Goal: Information Seeking & Learning: Check status

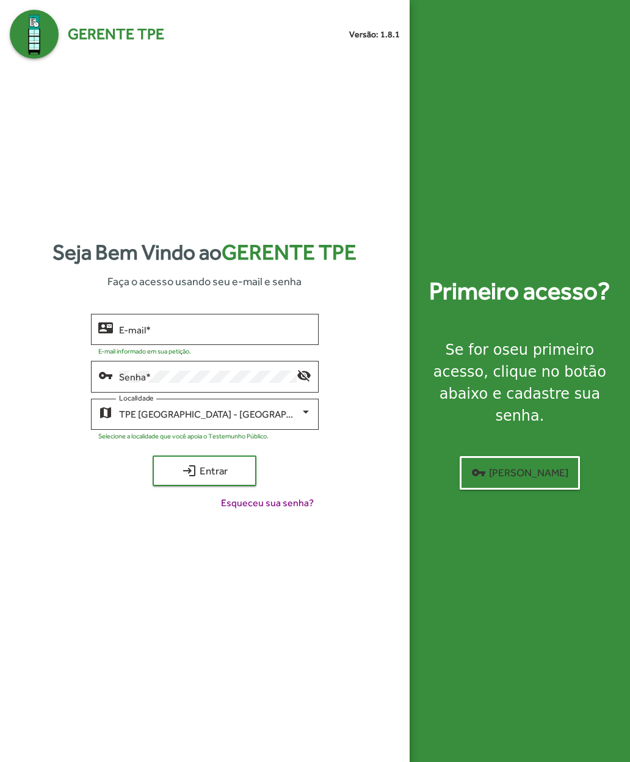
click at [129, 335] on input "E-mail *" at bounding box center [215, 329] width 192 height 11
type input "**********"
click at [186, 478] on mat-icon "login" at bounding box center [189, 470] width 15 height 15
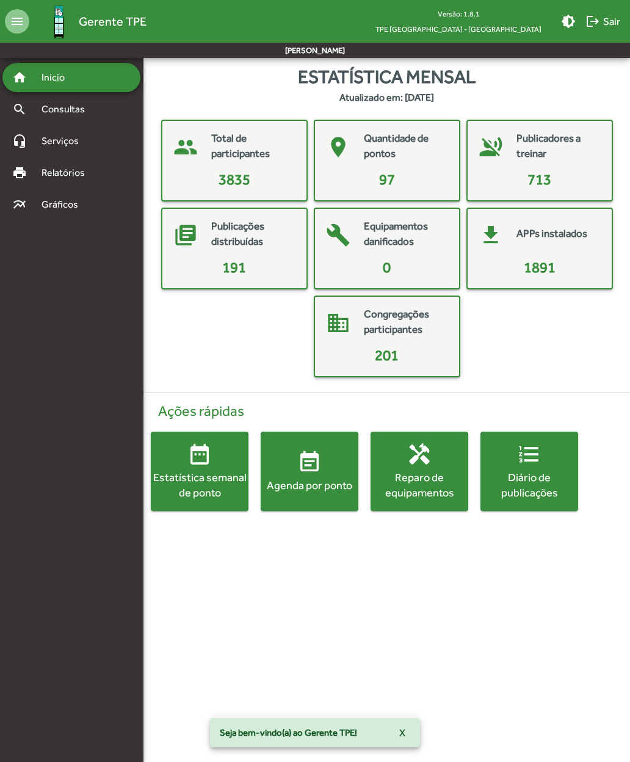
click at [41, 110] on span "Consultas" at bounding box center [67, 109] width 67 height 15
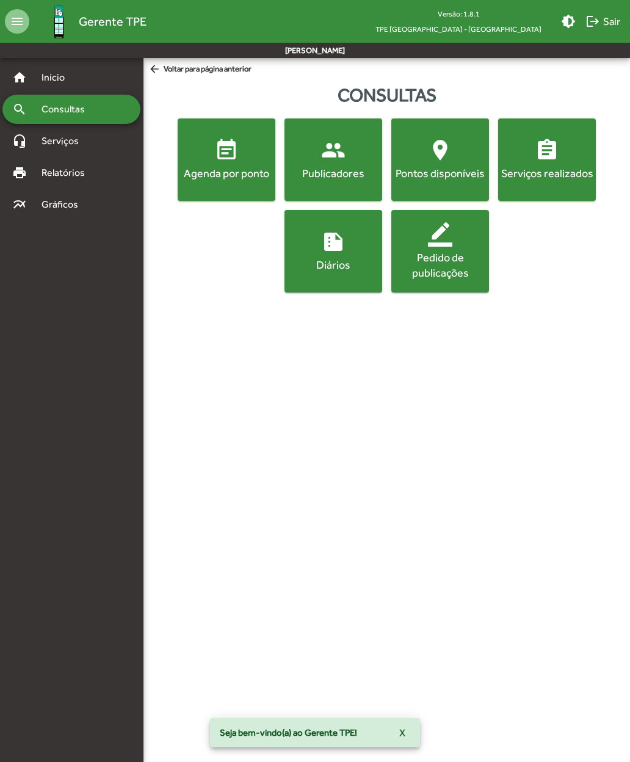
click at [321, 158] on span "people Publicadores" at bounding box center [333, 159] width 93 height 43
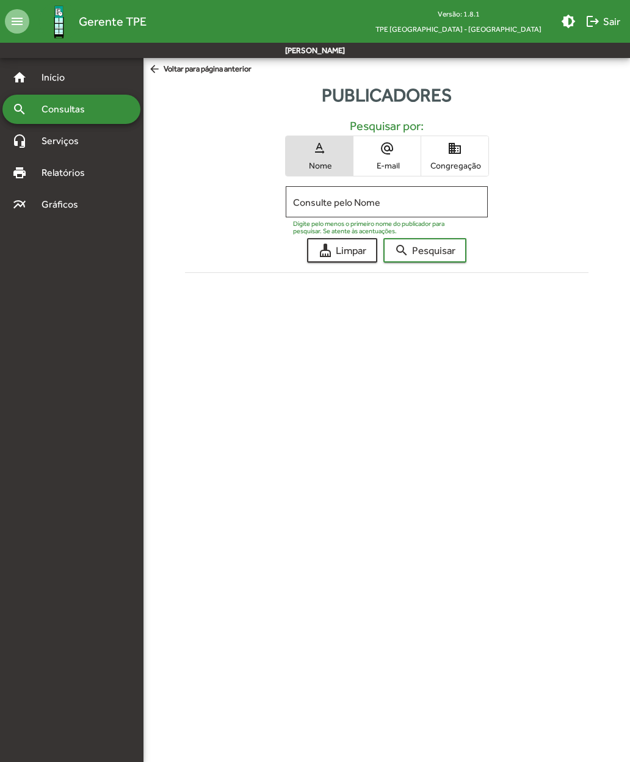
click at [317, 199] on input "Consulte pelo Nome" at bounding box center [386, 202] width 187 height 11
click at [450, 154] on mat-icon "domain" at bounding box center [454, 148] width 15 height 15
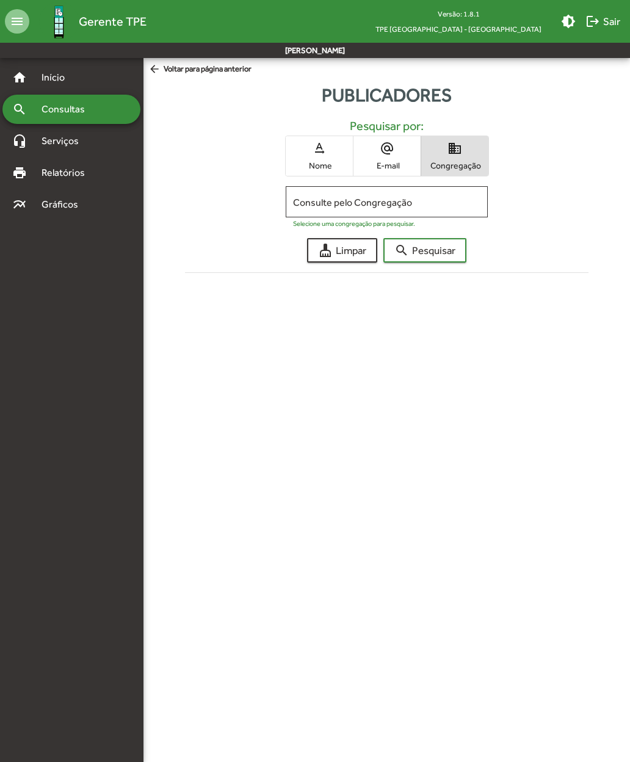
click at [314, 199] on input "Consulte pelo Congregação" at bounding box center [386, 202] width 187 height 11
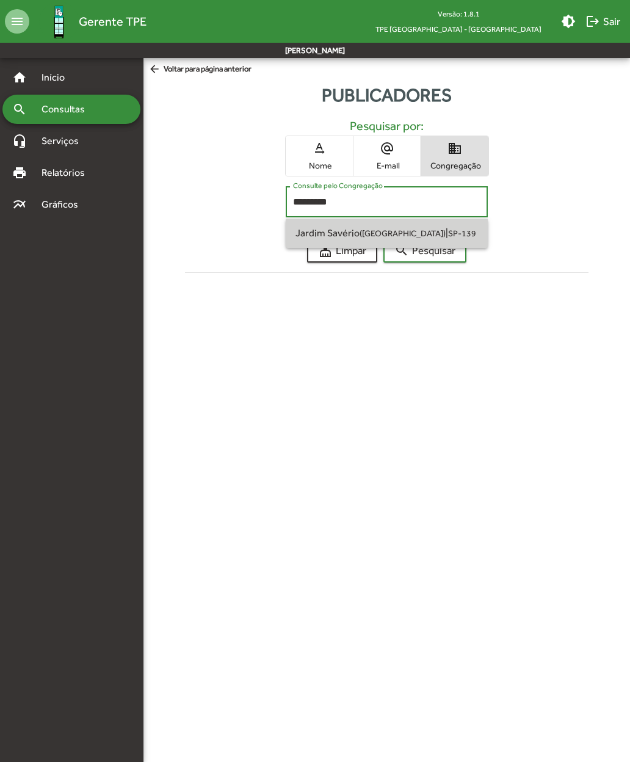
click at [307, 234] on span "Jardim Savério (São Paulo SP)" at bounding box center [370, 233] width 150 height 12
type input "**********"
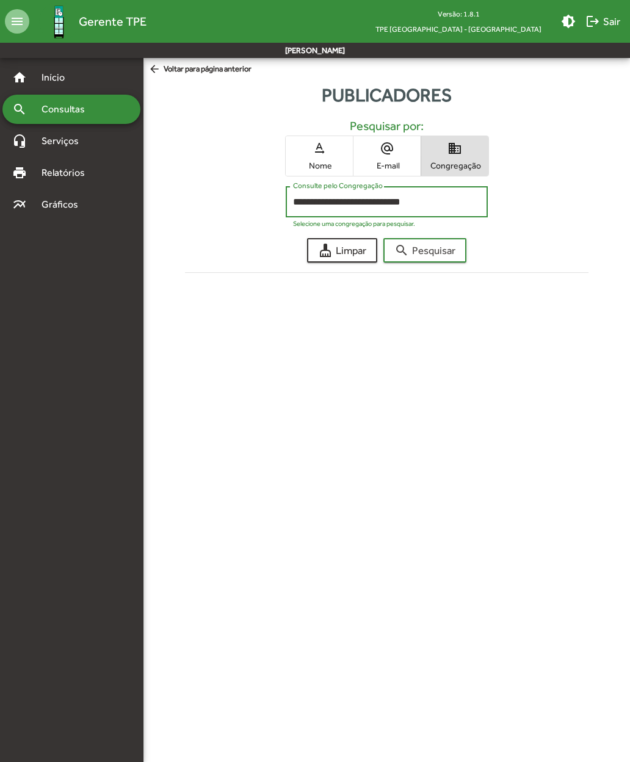
click at [419, 247] on span "search Pesquisar" at bounding box center [424, 250] width 61 height 22
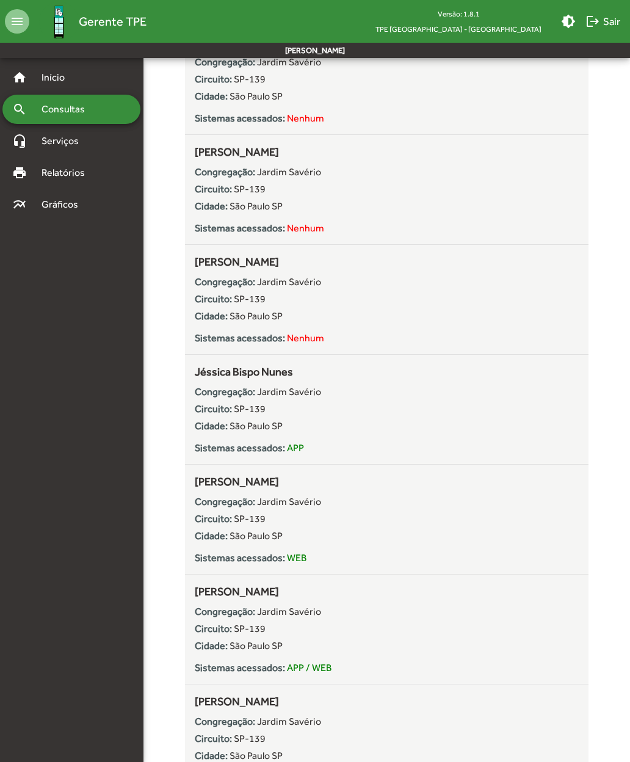
scroll to position [477, 0]
click at [155, 545] on div "**********" at bounding box center [386, 767] width 501 height 2271
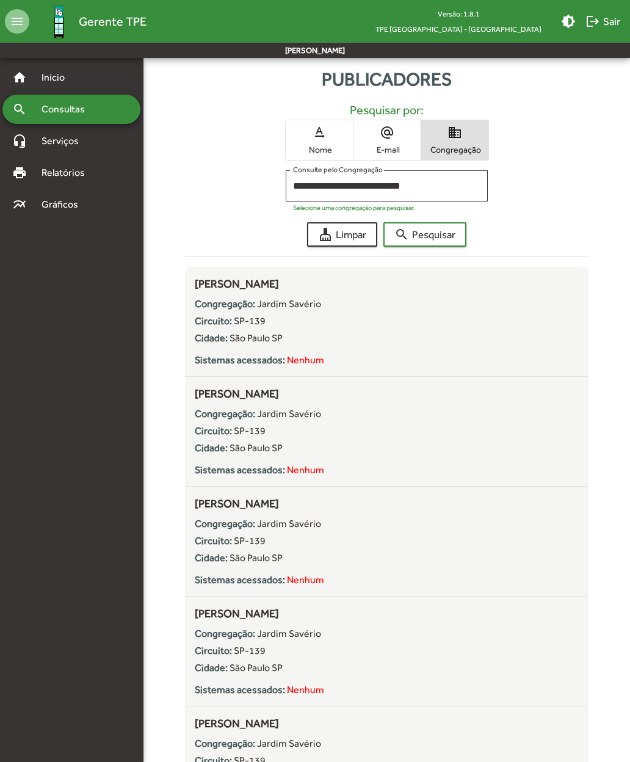
scroll to position [0, 0]
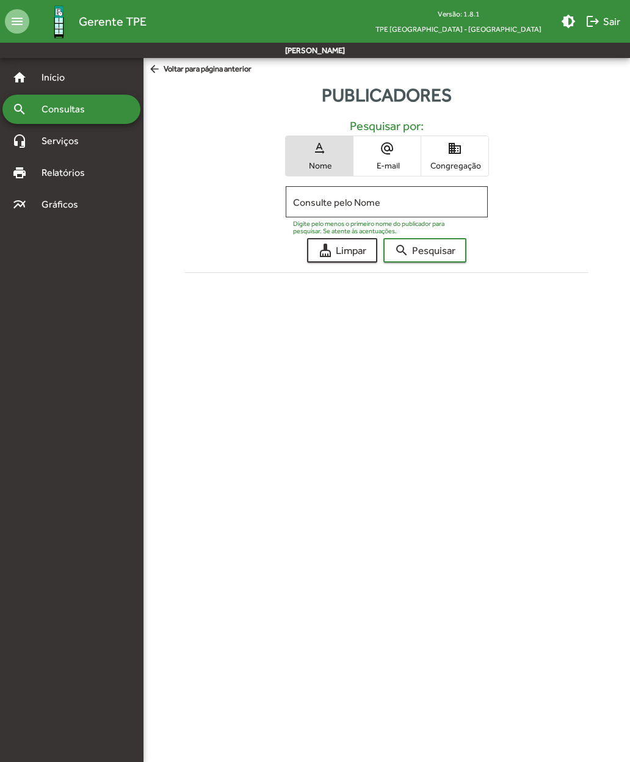
click at [461, 159] on span "domain Congregação" at bounding box center [454, 156] width 67 height 40
click at [321, 156] on span "text_rotation_none Nome" at bounding box center [319, 156] width 67 height 40
click at [381, 198] on input "Consulte pelo Nome" at bounding box center [386, 202] width 187 height 11
click at [443, 248] on span "search Pesquisar" at bounding box center [424, 250] width 61 height 22
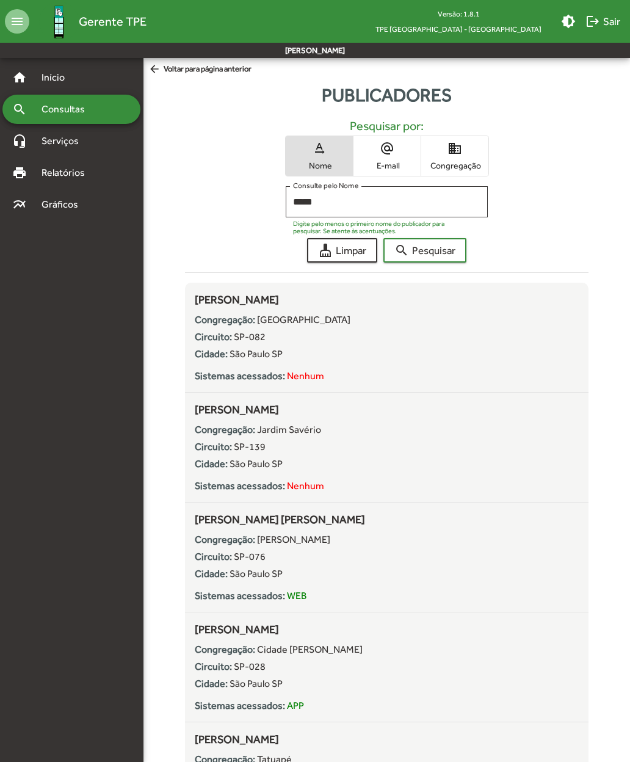
click at [372, 206] on input "*****" at bounding box center [386, 202] width 187 height 11
type input "**********"
click at [441, 250] on span "search Pesquisar" at bounding box center [424, 250] width 61 height 22
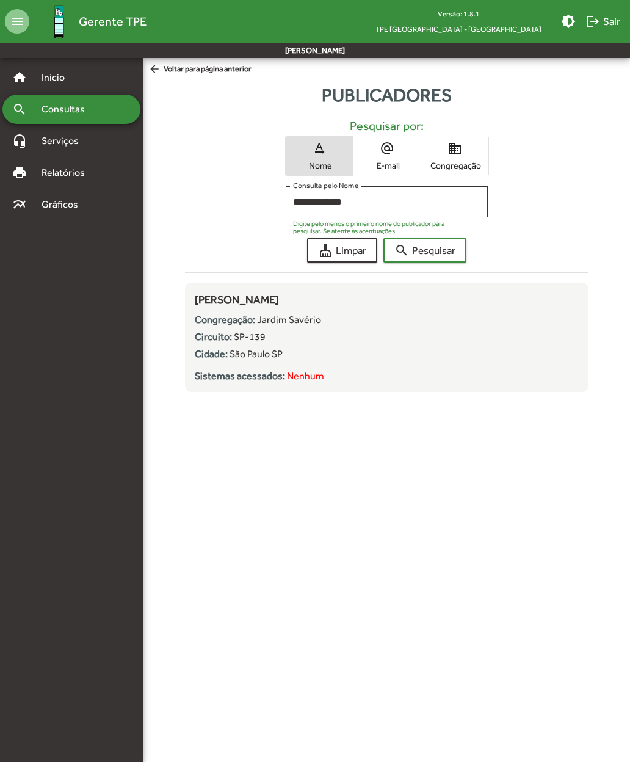
click at [51, 107] on span "Consultas" at bounding box center [67, 109] width 67 height 15
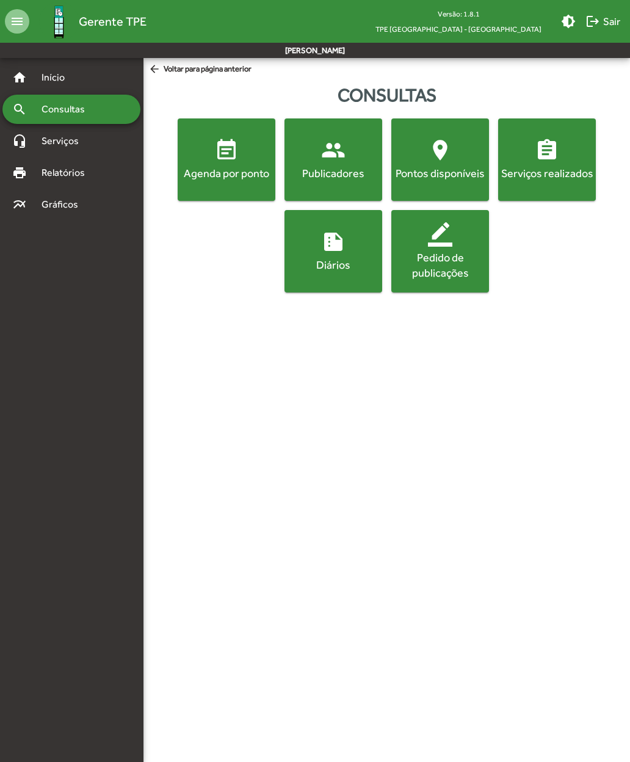
click at [216, 161] on mat-icon "event_note" at bounding box center [226, 150] width 24 height 24
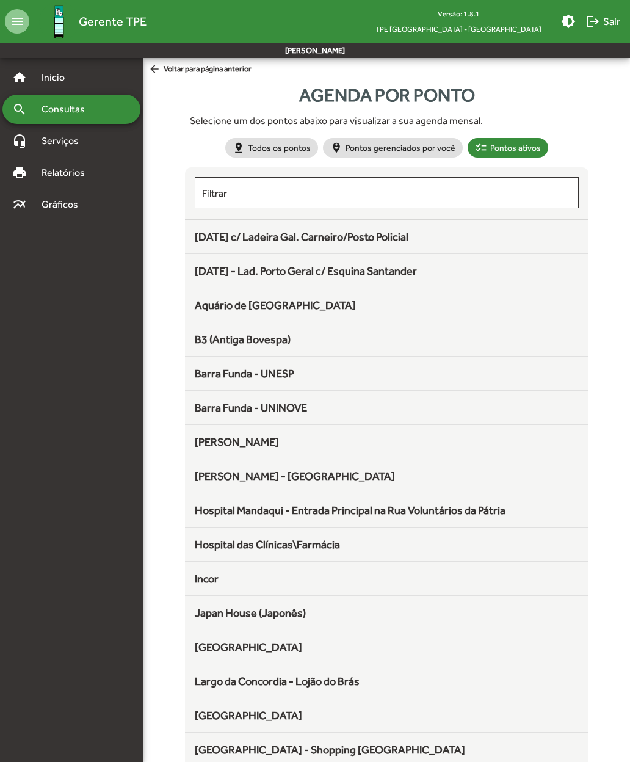
click at [218, 242] on span "[DATE] c/ Ladeira Gal. Carneiro/Posto Policial" at bounding box center [302, 236] width 214 height 13
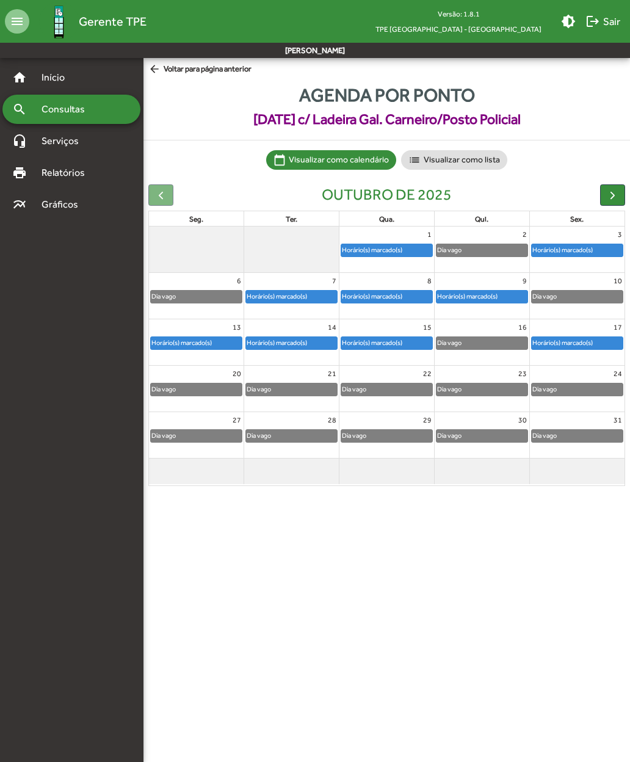
click at [168, 75] on span "arrow_back Voltar para página anterior" at bounding box center [199, 69] width 103 height 13
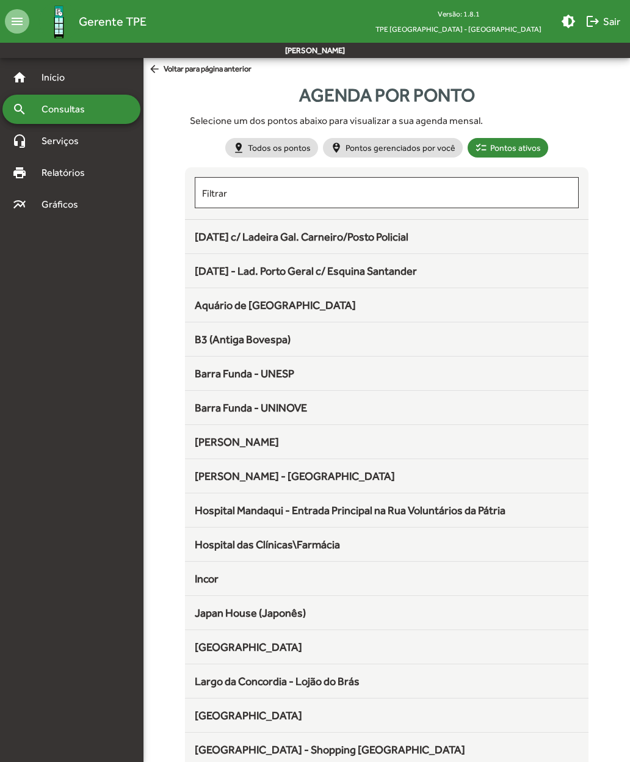
click at [209, 272] on span "[DATE] - Lad. Porto Geral c/ Esquina Santander" at bounding box center [306, 270] width 222 height 13
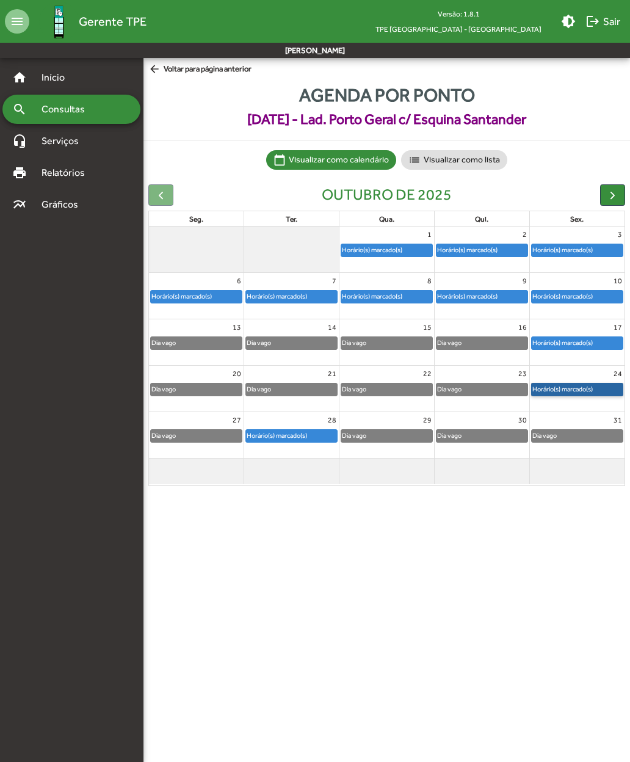
click at [549, 383] on link "Horário(s) marcado(s)" at bounding box center [577, 389] width 92 height 13
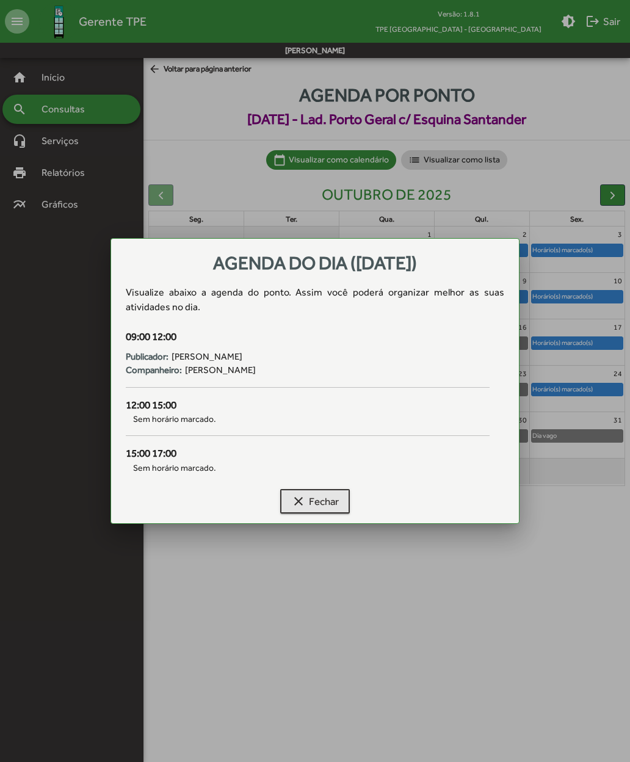
click at [293, 498] on mat-icon "clear" at bounding box center [298, 501] width 15 height 15
click at [296, 494] on mat-icon "clear" at bounding box center [298, 501] width 15 height 15
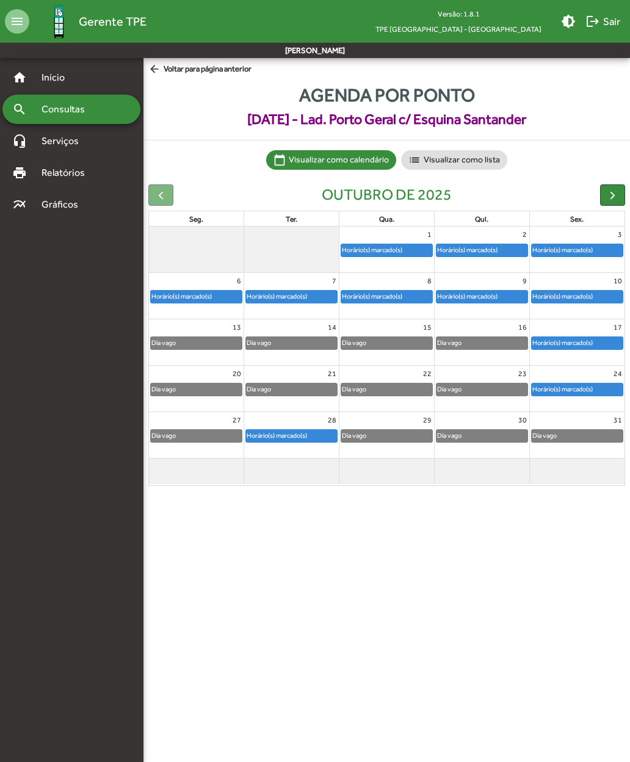
click at [609, 198] on span "button" at bounding box center [612, 195] width 13 height 13
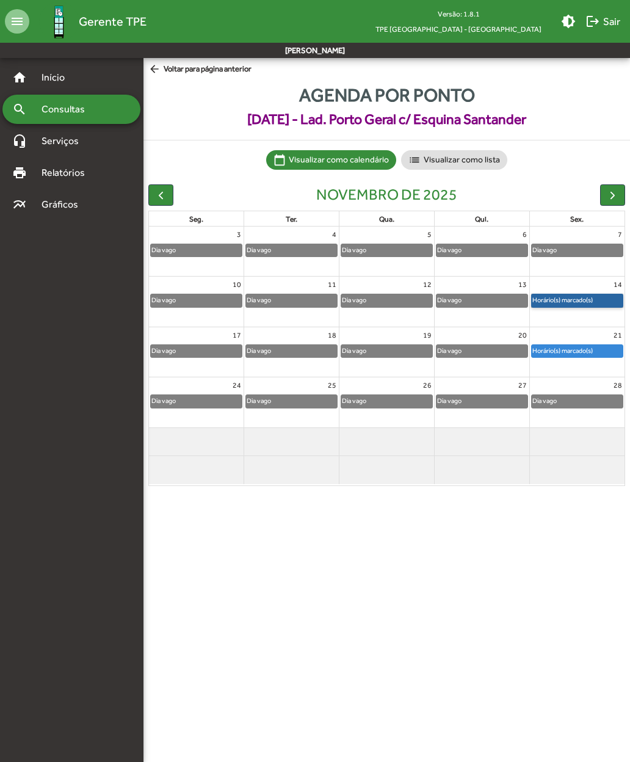
click at [559, 294] on link "Horário(s) marcado(s)" at bounding box center [577, 300] width 92 height 13
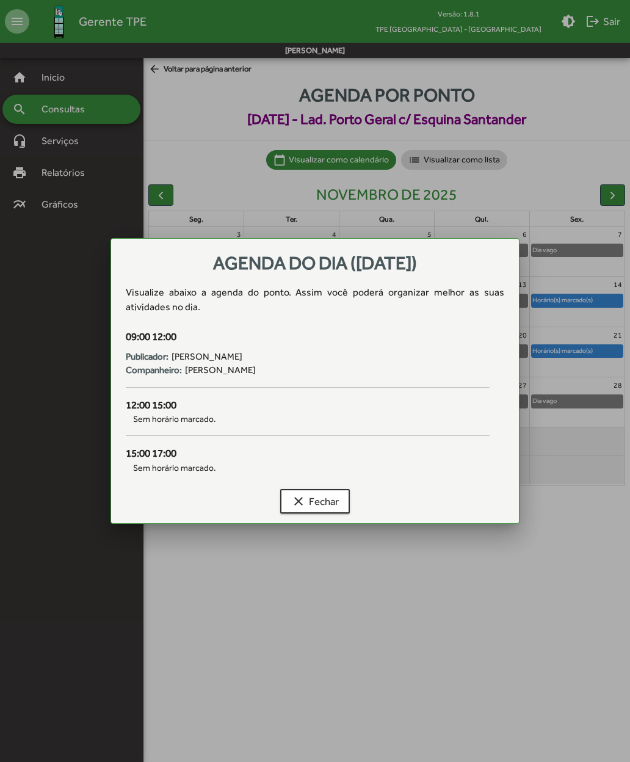
click at [303, 662] on div at bounding box center [315, 381] width 630 height 762
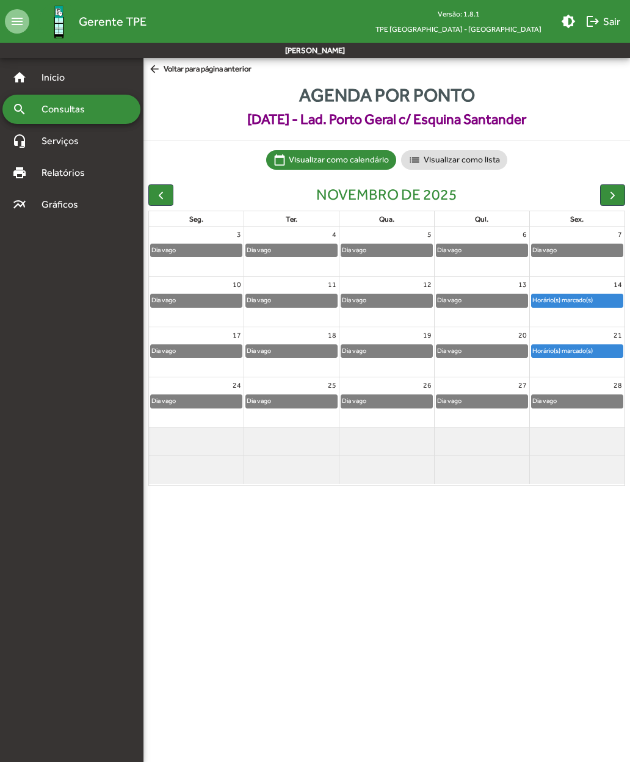
click at [164, 194] on span "button" at bounding box center [160, 195] width 13 height 13
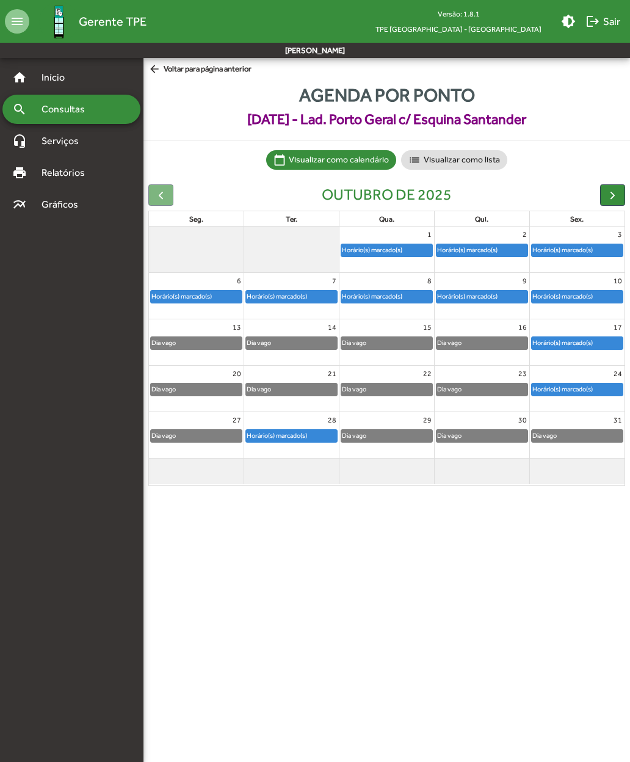
click at [168, 65] on span "arrow_back Voltar para página anterior" at bounding box center [199, 69] width 103 height 13
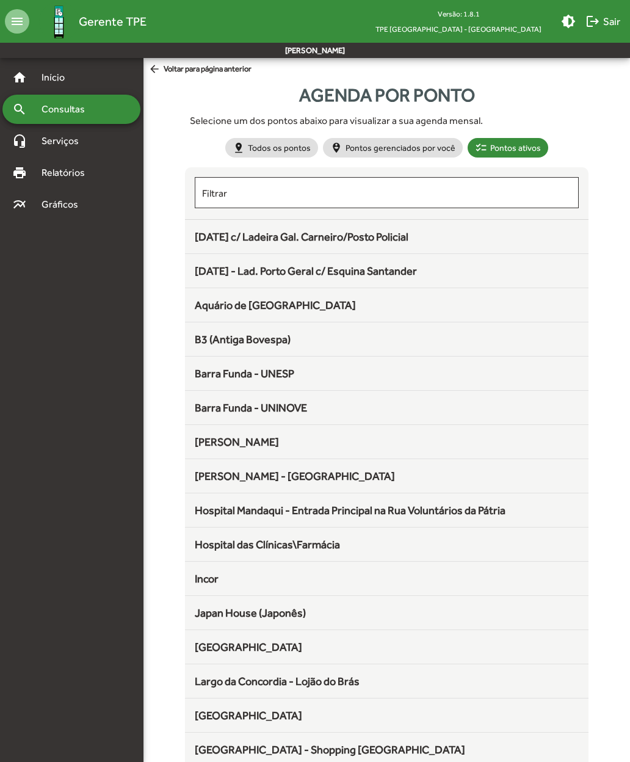
click at [201, 340] on span "B3 (Antiga Bovespa)" at bounding box center [243, 339] width 96 height 13
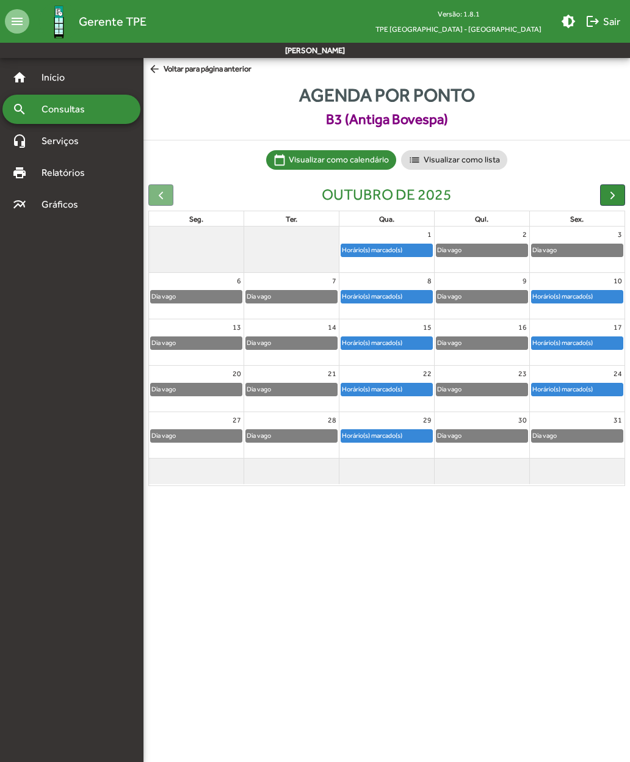
click at [604, 191] on button "button" at bounding box center [612, 194] width 25 height 21
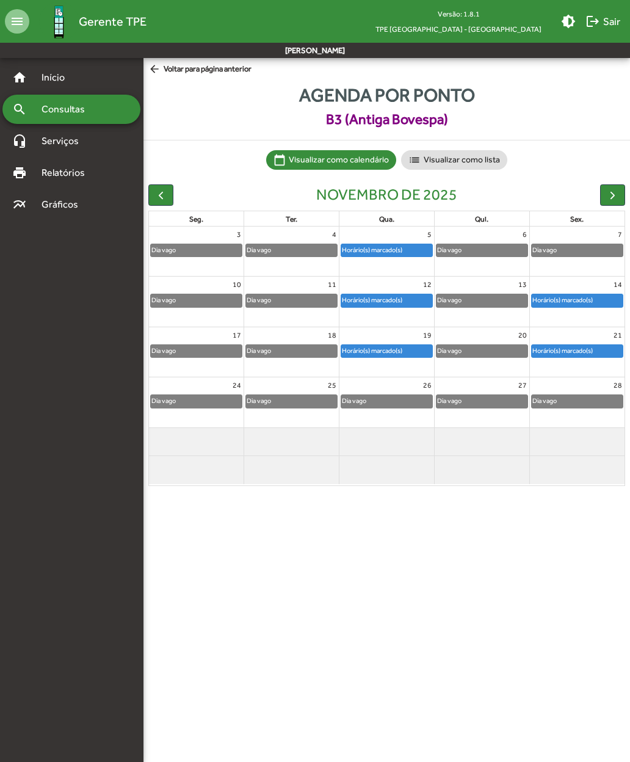
click at [161, 67] on mat-icon "arrow_back" at bounding box center [155, 69] width 15 height 13
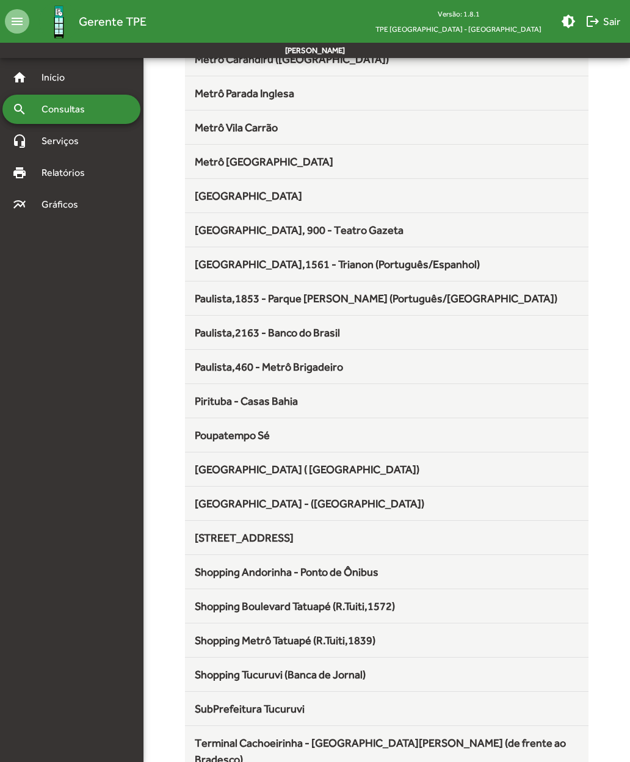
scroll to position [727, 0]
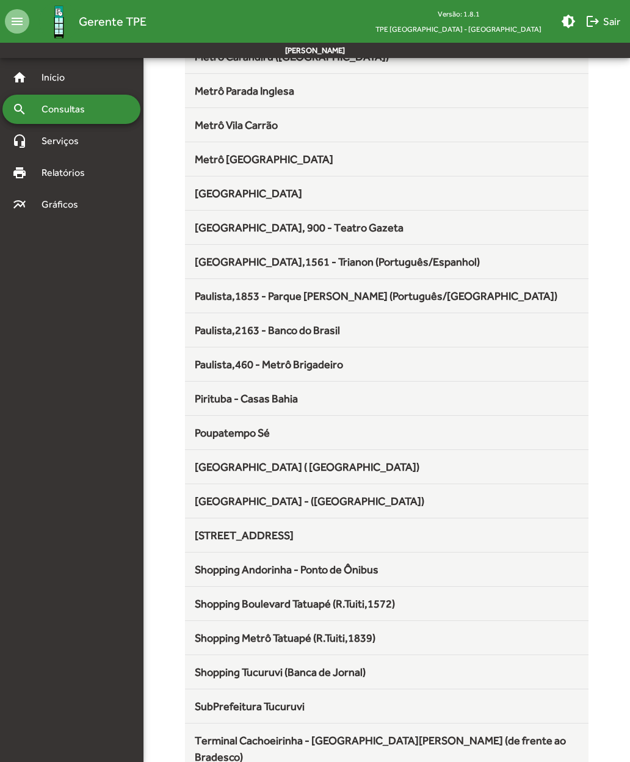
click at [203, 502] on span "[GEOGRAPHIC_DATA] - ([GEOGRAPHIC_DATA])" at bounding box center [310, 501] width 230 height 13
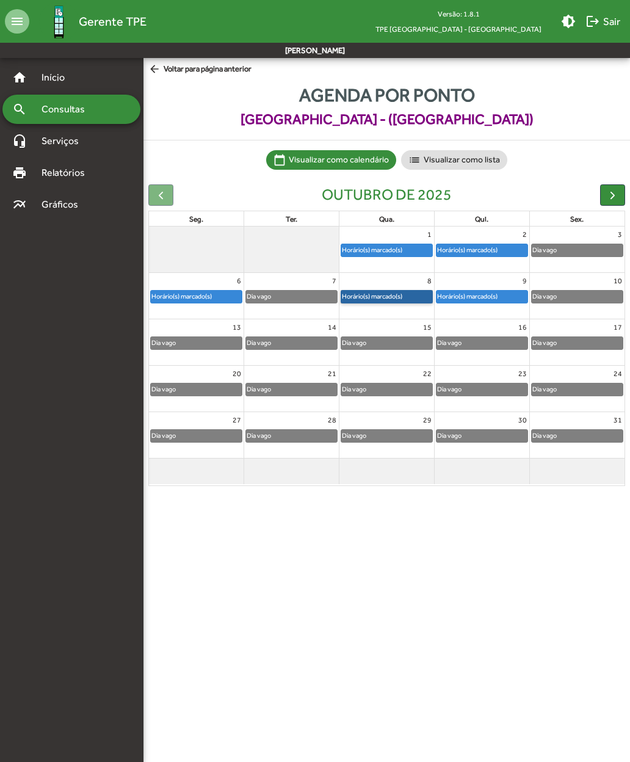
click at [372, 296] on link "Horário(s) marcado(s)" at bounding box center [387, 296] width 92 height 13
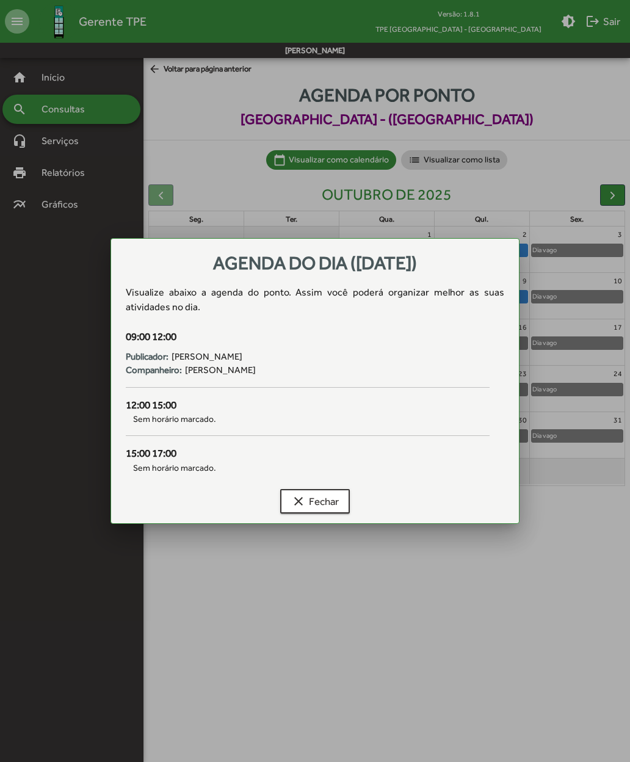
click at [287, 496] on button "clear Fechar" at bounding box center [315, 501] width 70 height 24
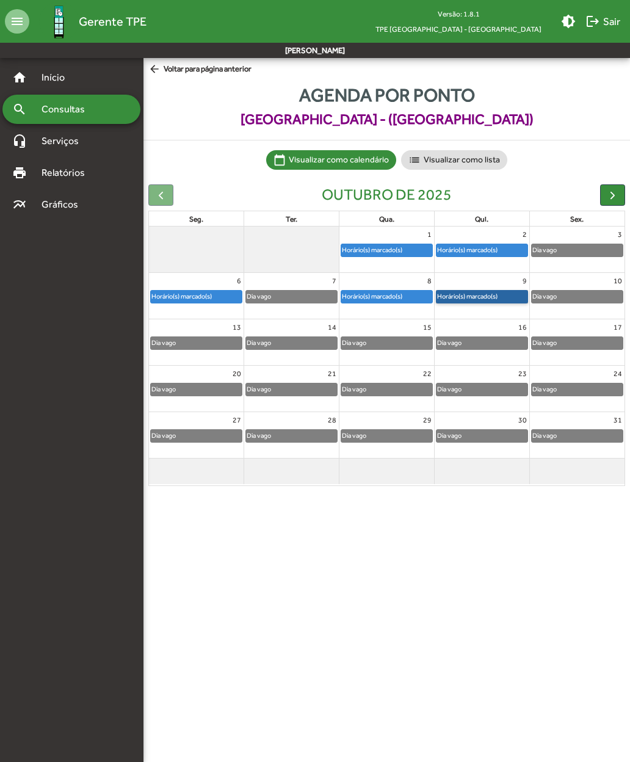
click at [456, 297] on link "Horário(s) marcado(s)" at bounding box center [482, 296] width 92 height 13
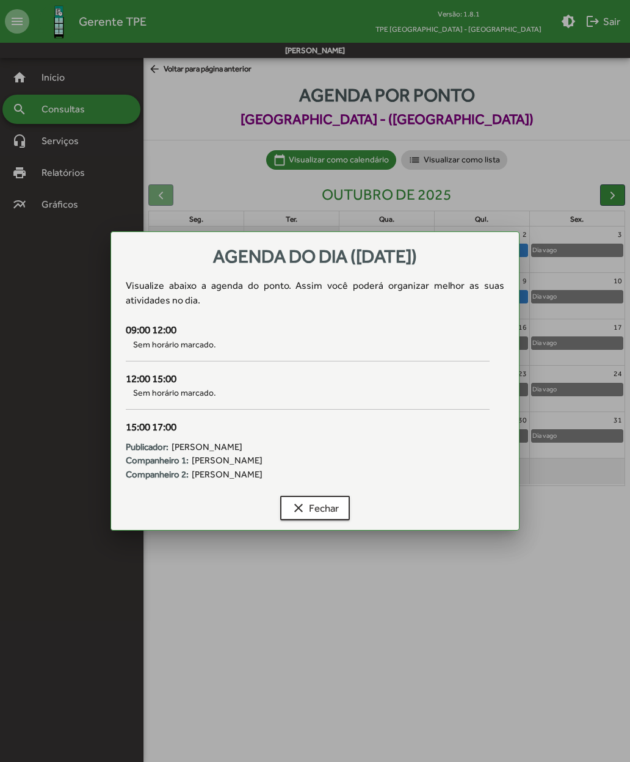
click at [303, 509] on mat-icon "clear" at bounding box center [298, 508] width 15 height 15
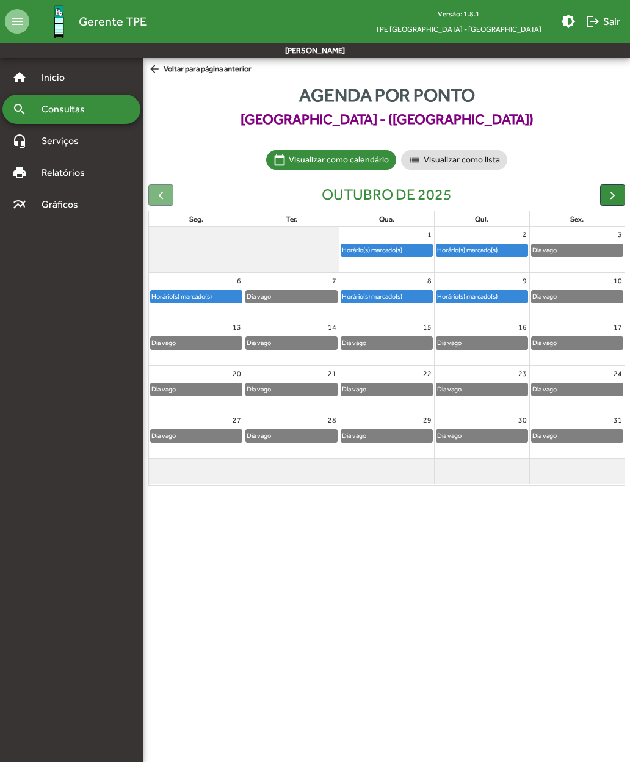
click at [172, 75] on span "arrow_back Voltar para página anterior" at bounding box center [199, 69] width 103 height 13
